Goal: Information Seeking & Learning: Check status

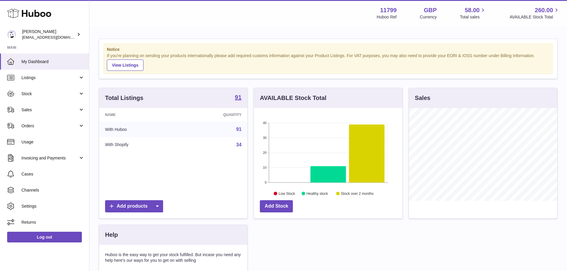
scroll to position [93, 149]
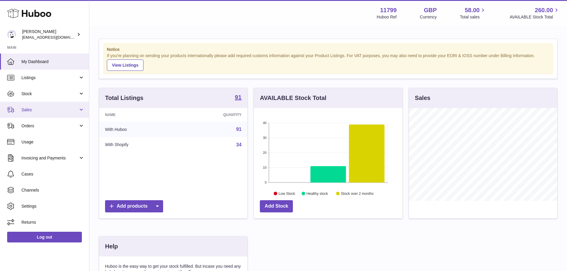
click at [36, 112] on span "Sales" at bounding box center [49, 110] width 57 height 6
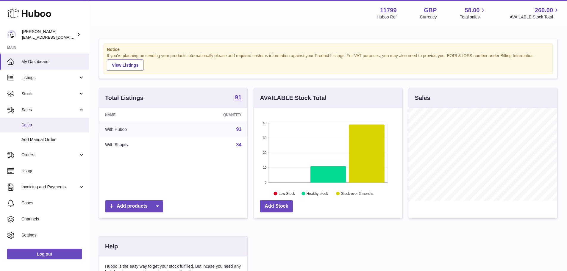
click at [45, 121] on link "Sales" at bounding box center [44, 125] width 89 height 15
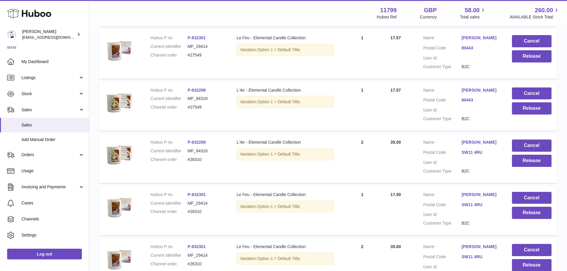
scroll to position [172, 0]
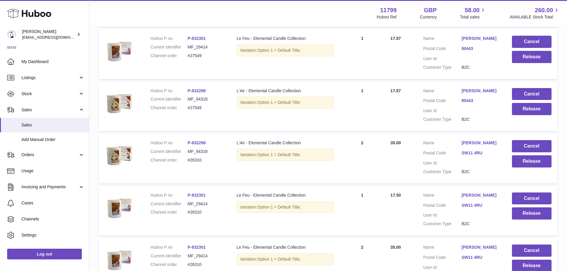
click at [201, 91] on link "P-832298" at bounding box center [196, 90] width 18 height 5
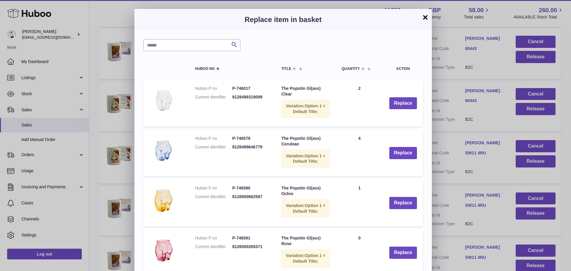
click at [424, 20] on button "×" at bounding box center [425, 17] width 7 height 7
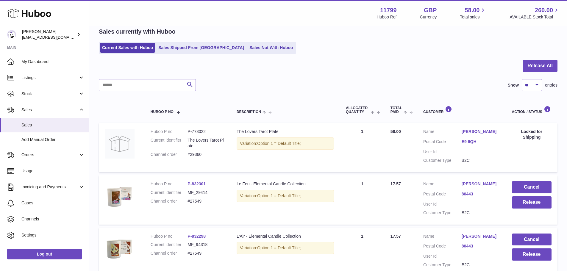
scroll to position [23, 0]
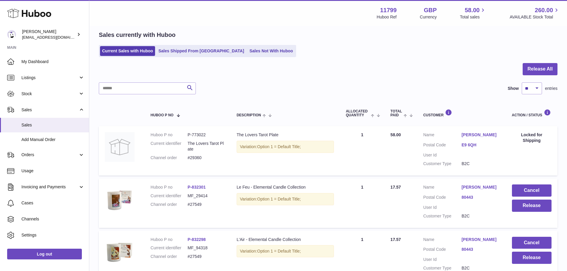
click at [322, 88] on div "Search Show ** ** ** *** entries" at bounding box center [328, 88] width 459 height 12
click at [332, 56] on div "Current Sales with Huboo Sales Shipped From [GEOGRAPHIC_DATA] Sales Not With Hu…" at bounding box center [328, 51] width 459 height 12
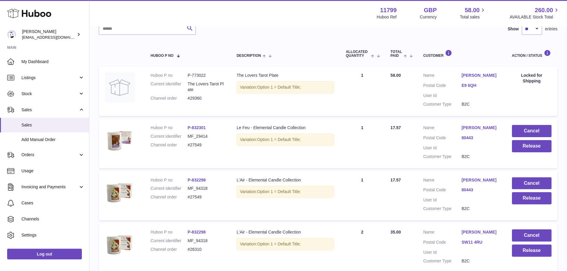
scroll to position [53, 0]
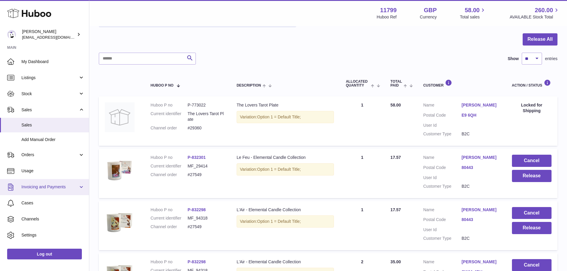
click at [50, 186] on span "Invoicing and Payments" at bounding box center [49, 187] width 57 height 6
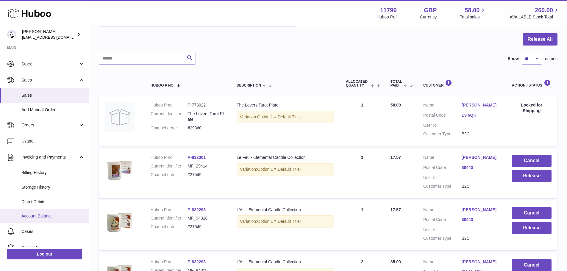
click at [45, 214] on span "Account Balance" at bounding box center [52, 216] width 63 height 6
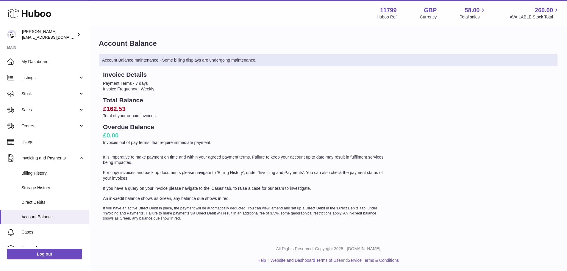
click at [267, 93] on div "Invoice Details Payment Terms - 7 days Invoice Frequency - Weekly Total Balance…" at bounding box center [245, 146] width 292 height 151
